Goal: Task Accomplishment & Management: Manage account settings

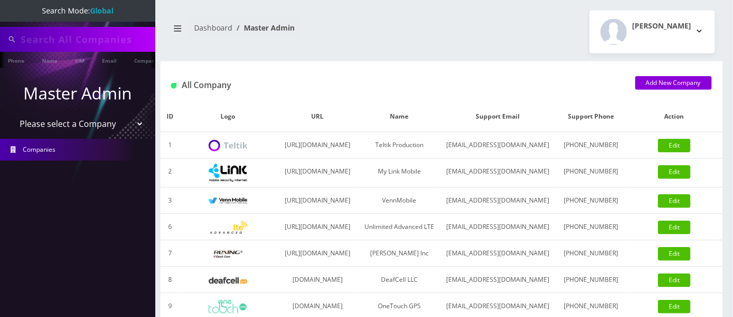
scroll to position [0, 5]
drag, startPoint x: 114, startPoint y: 43, endPoint x: 0, endPoint y: 3, distance: 121.0
click at [0, 18] on nav "Search Mode: Global 4792890895 Phone Name SIM Email Company Customer Master Adm…" at bounding box center [77, 158] width 155 height 317
type input "8454455850"
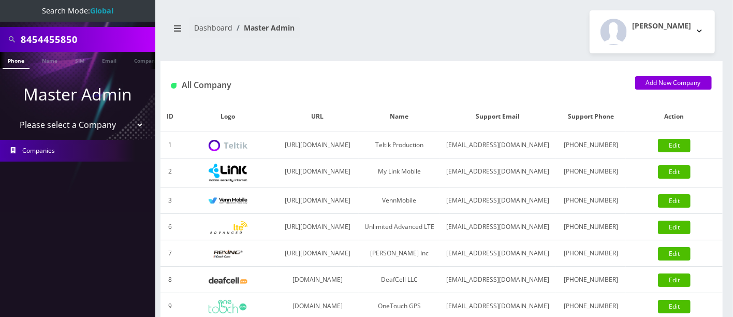
click at [11, 60] on link "Phone" at bounding box center [16, 60] width 27 height 17
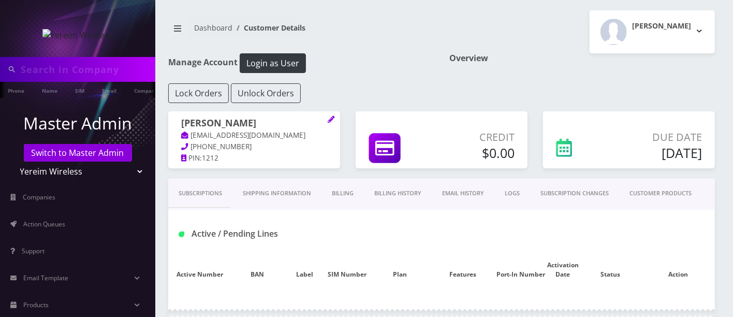
type input "8454455850"
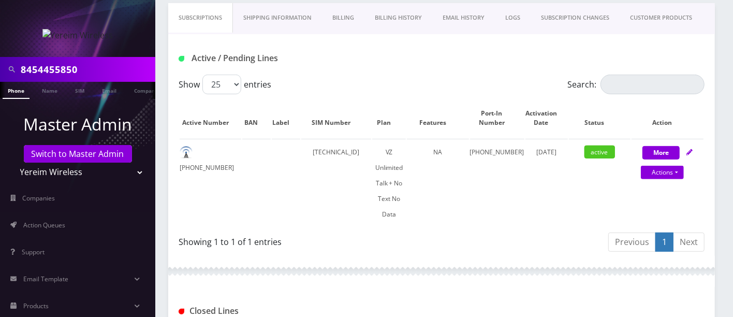
scroll to position [186, 0]
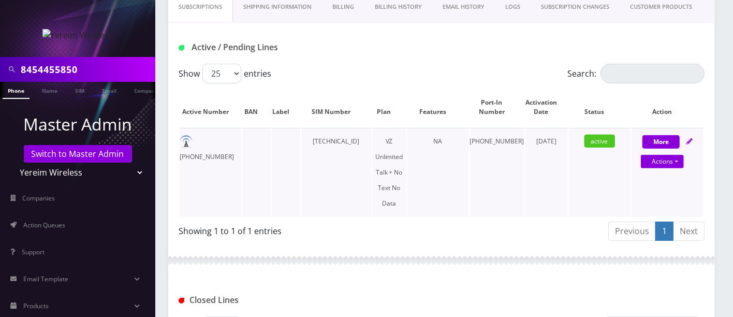
click at [347, 144] on td "[TECHNICAL_ID]" at bounding box center [336, 172] width 70 height 89
click at [346, 140] on td "[TECHNICAL_ID]" at bounding box center [336, 172] width 70 height 89
copy td "[TECHNICAL_ID]"
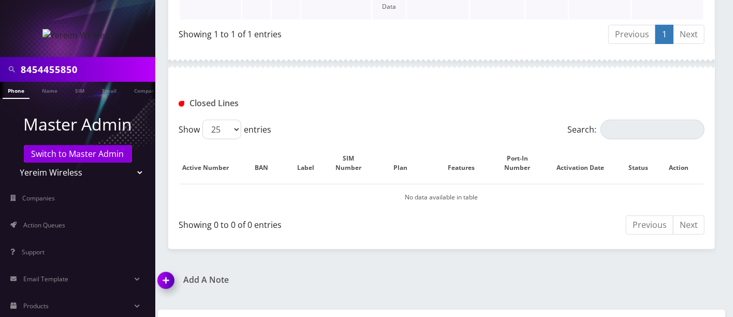
scroll to position [424, 0]
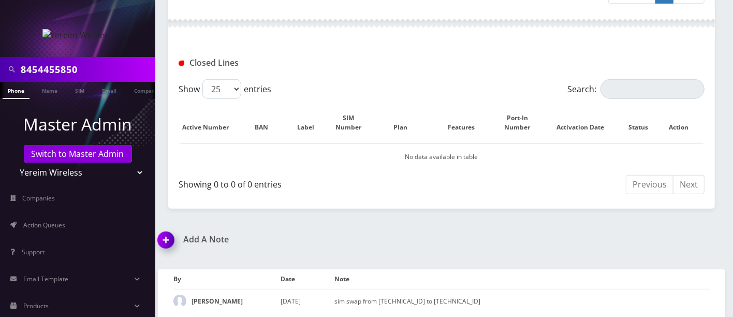
drag, startPoint x: 168, startPoint y: 234, endPoint x: 193, endPoint y: 243, distance: 26.7
click at [168, 233] on img at bounding box center [168, 243] width 31 height 31
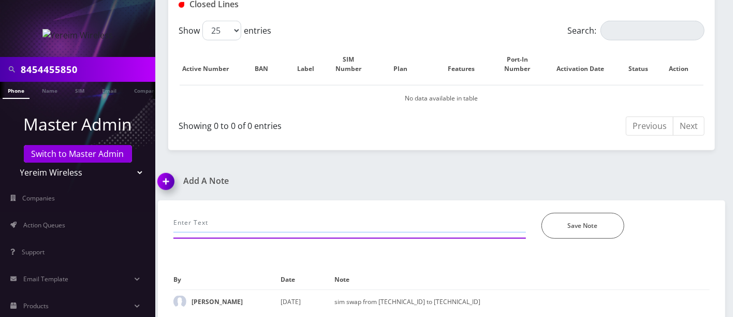
click at [233, 217] on input "text" at bounding box center [349, 223] width 353 height 20
paste input "[TECHNICAL_ID]"
drag, startPoint x: 281, startPoint y: 219, endPoint x: 288, endPoint y: 220, distance: 6.8
click at [281, 219] on input "[TECHNICAL_ID] to [TECHNICAL_ID]" at bounding box center [349, 223] width 353 height 20
click at [283, 216] on input "[TECHNICAL_ID] to [TECHNICAL_ID]" at bounding box center [349, 223] width 353 height 20
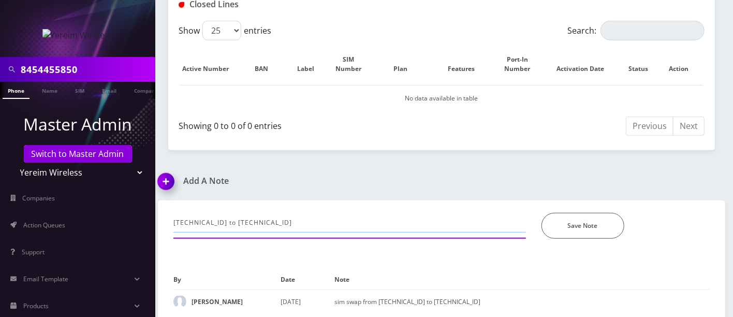
click at [305, 218] on input "[TECHNICAL_ID] to [TECHNICAL_ID]" at bounding box center [349, 223] width 353 height 20
click at [316, 217] on input "[TECHNICAL_ID] to [TECHNICAL_ID]" at bounding box center [349, 223] width 353 height 20
click at [331, 217] on input "[TECHNICAL_ID] to [TECHNICAL_ID]" at bounding box center [349, 223] width 353 height 20
click at [351, 215] on input "[TECHNICAL_ID] to [TECHNICAL_ID]" at bounding box center [349, 223] width 353 height 20
click at [174, 218] on input "[TECHNICAL_ID] to [TECHNICAL_ID]" at bounding box center [349, 223] width 353 height 20
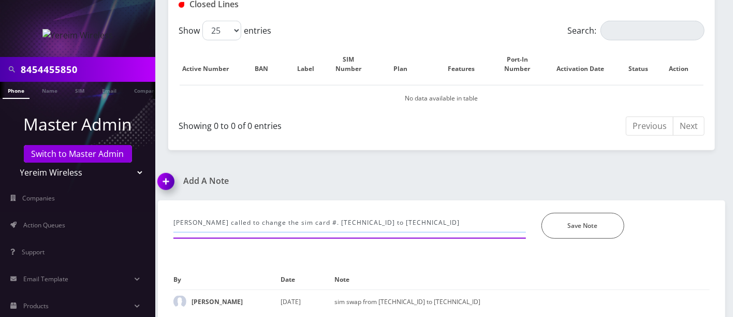
type input "[PERSON_NAME] called to change the sim card #. [TECHNICAL_ID] to [TECHNICAL_ID]"
click at [55, 68] on input "8454455850" at bounding box center [87, 70] width 132 height 20
click at [54, 69] on input "8454455850" at bounding box center [87, 70] width 132 height 20
click at [461, 221] on input "[PERSON_NAME] called to change the sim card #. [TECHNICAL_ID] to [TECHNICAL_ID]" at bounding box center [349, 223] width 353 height 20
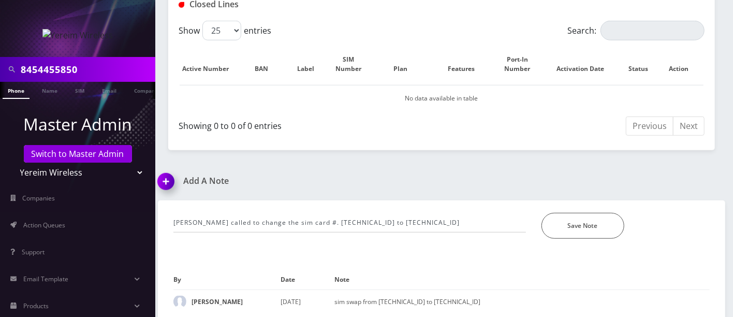
click at [51, 70] on input "8454455850" at bounding box center [87, 70] width 132 height 20
click at [569, 218] on button "Save Note" at bounding box center [583, 226] width 83 height 26
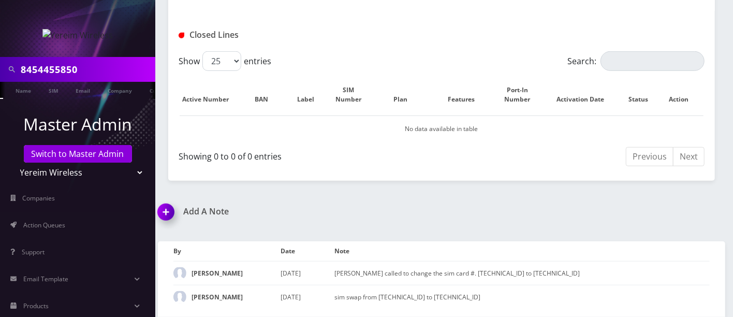
scroll to position [447, 0]
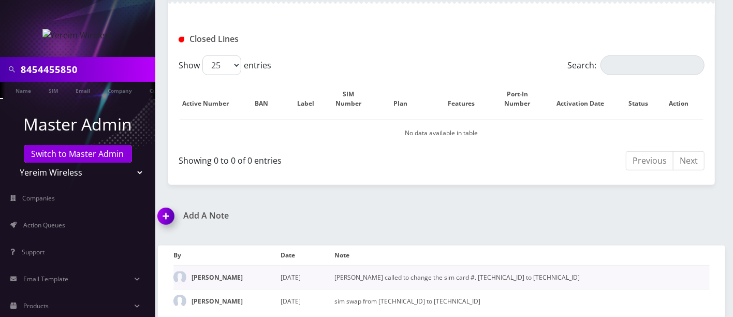
click at [567, 266] on td "[PERSON_NAME] called to change the sim card #. [TECHNICAL_ID] to [TECHNICAL_ID]" at bounding box center [521, 278] width 375 height 24
click at [566, 266] on td "[PERSON_NAME] called to change the sim card #. [TECHNICAL_ID] to [TECHNICAL_ID]" at bounding box center [521, 278] width 375 height 24
click at [564, 270] on td "[PERSON_NAME] called to change the sim card #. [TECHNICAL_ID] to [TECHNICAL_ID]" at bounding box center [521, 278] width 375 height 24
copy td "[TECHNICAL_ID]"
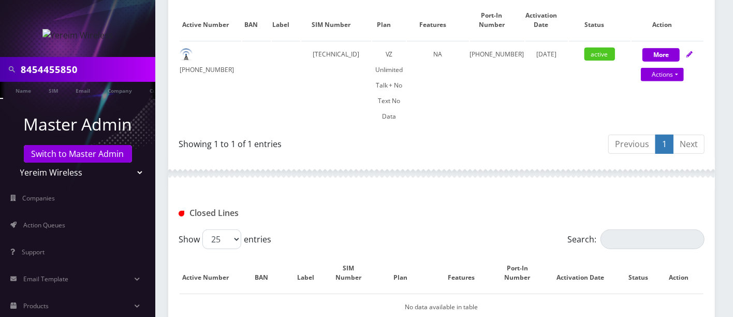
scroll to position [278, 0]
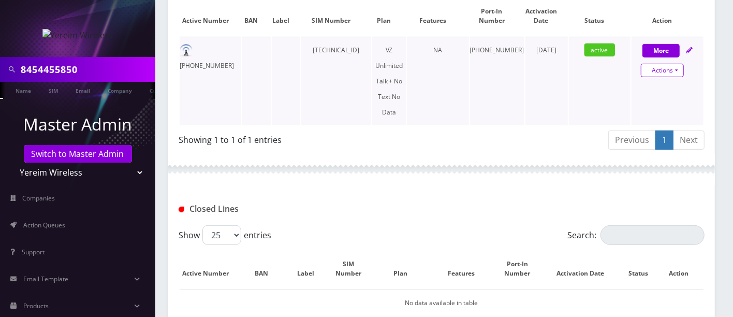
drag, startPoint x: 673, startPoint y: 64, endPoint x: 668, endPoint y: 69, distance: 6.6
click at [673, 64] on link "Actions" at bounding box center [662, 70] width 43 height 13
select select "408"
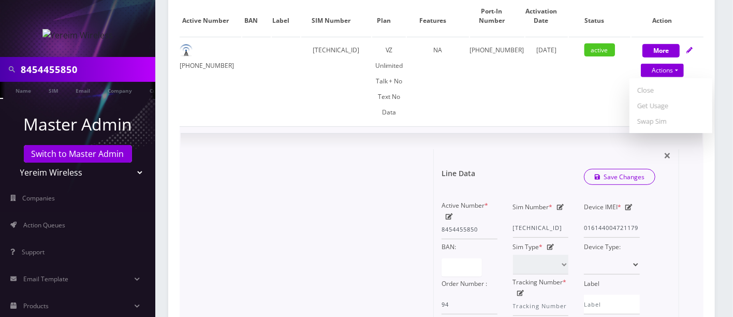
click at [560, 204] on icon at bounding box center [560, 207] width 7 height 6
click at [540, 225] on input "[TECHNICAL_ID]" at bounding box center [541, 228] width 56 height 20
paste input "5759025711"
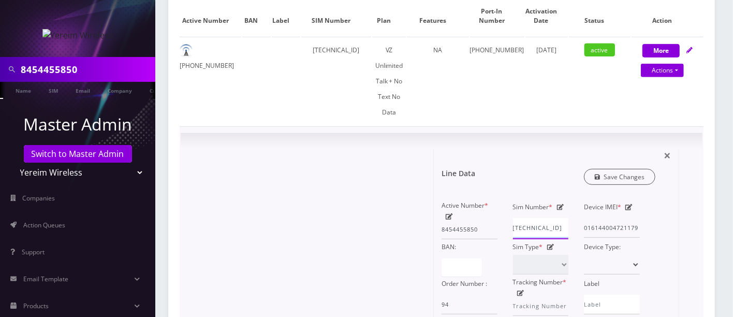
type input "[TECHNICAL_ID]"
drag, startPoint x: 629, startPoint y: 179, endPoint x: 624, endPoint y: 173, distance: 7.7
click at [629, 178] on link "Save Changes" at bounding box center [620, 177] width 72 height 16
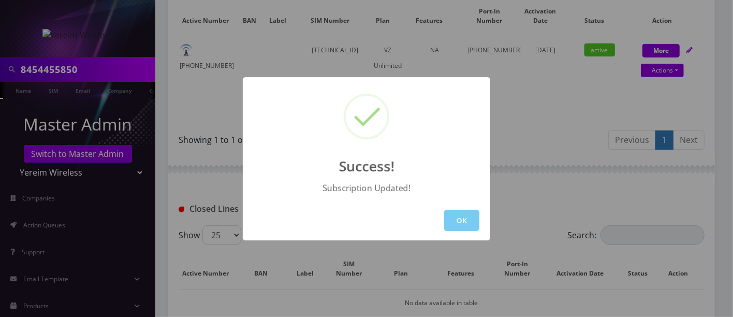
click at [455, 215] on button "OK" at bounding box center [461, 220] width 35 height 21
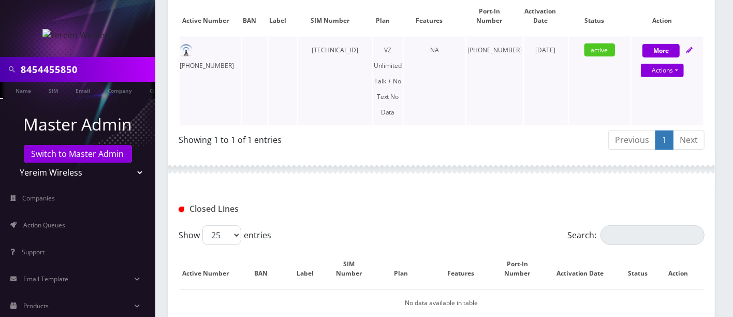
drag, startPoint x: 330, startPoint y: 42, endPoint x: 373, endPoint y: 45, distance: 43.6
click at [372, 45] on td "[TECHNICAL_ID]" at bounding box center [335, 81] width 74 height 89
